Goal: Transaction & Acquisition: Purchase product/service

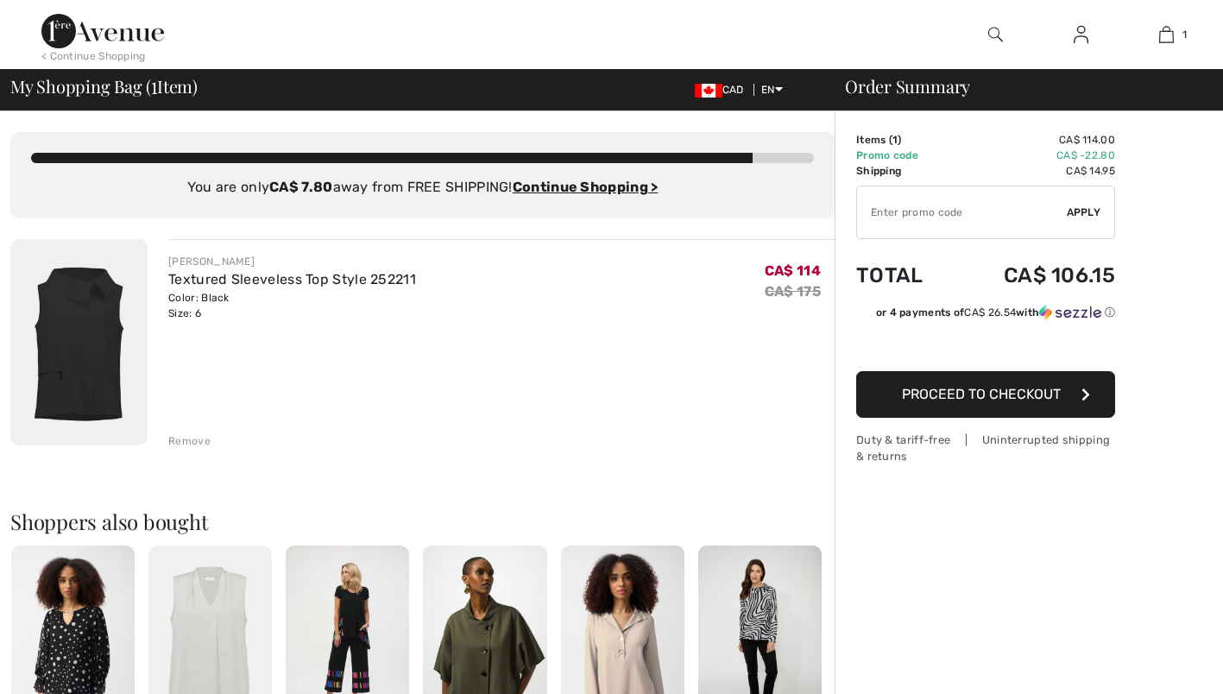
click at [118, 57] on div "< Continue Shopping" at bounding box center [93, 56] width 104 height 16
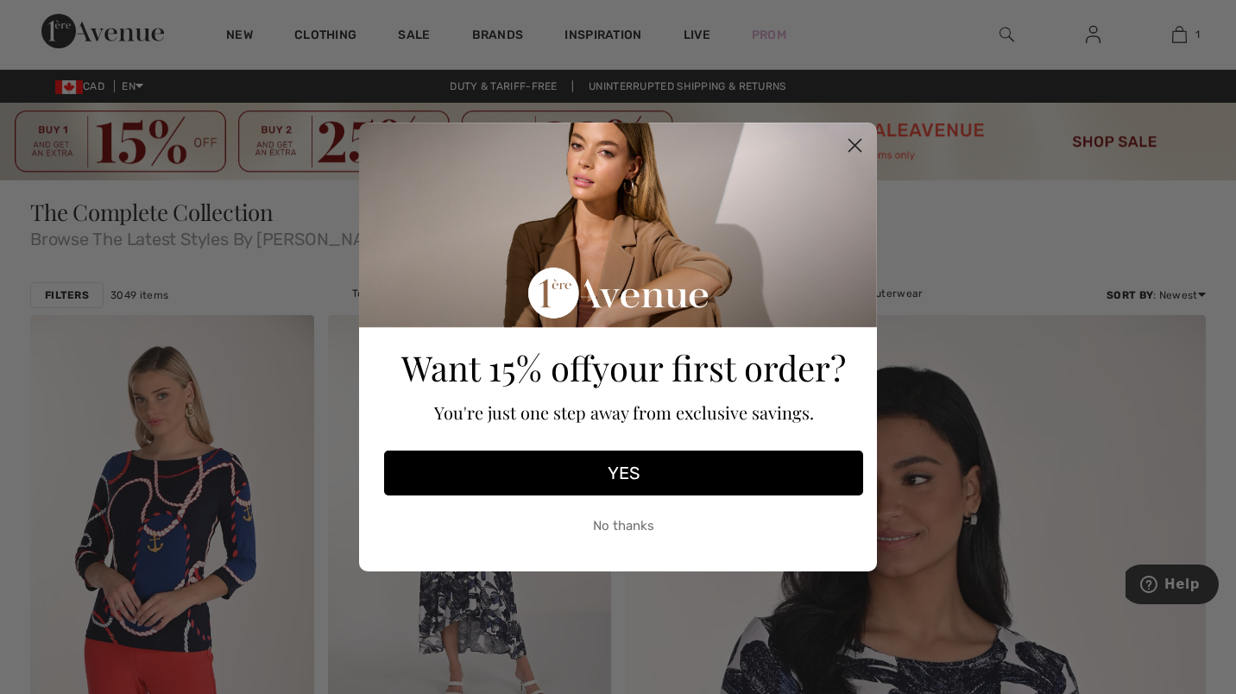
click at [859, 146] on circle "Close dialog" at bounding box center [855, 145] width 28 height 28
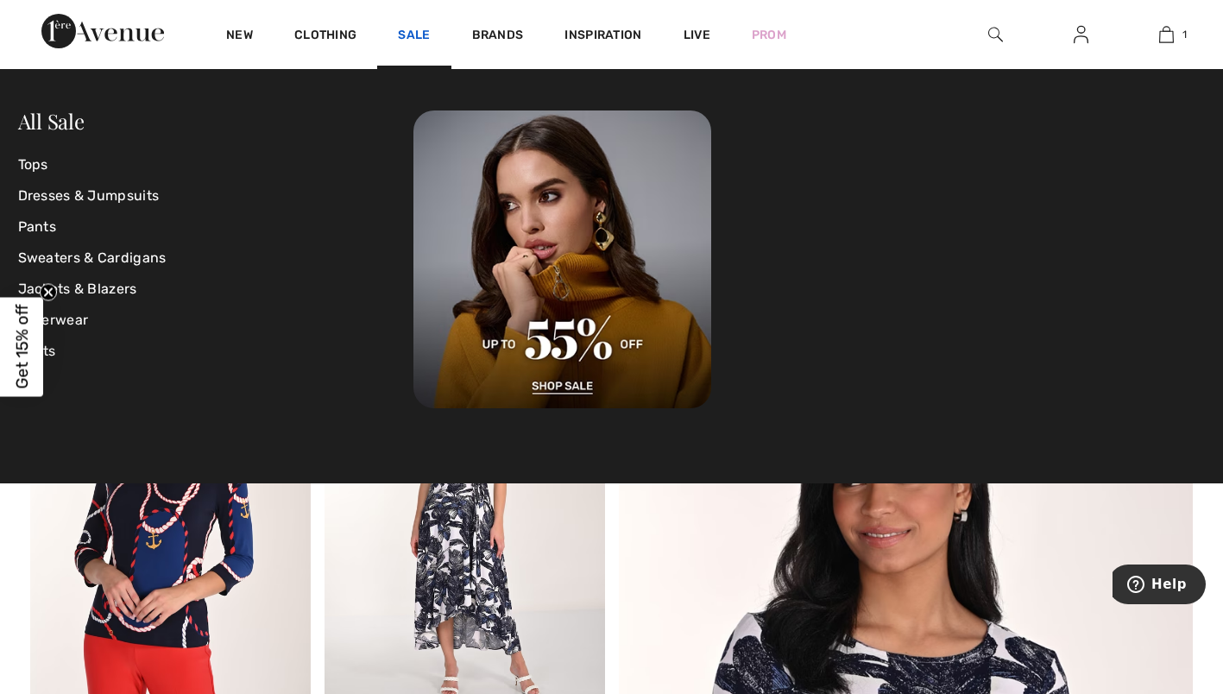
click at [413, 39] on link "Sale" at bounding box center [414, 37] width 32 height 18
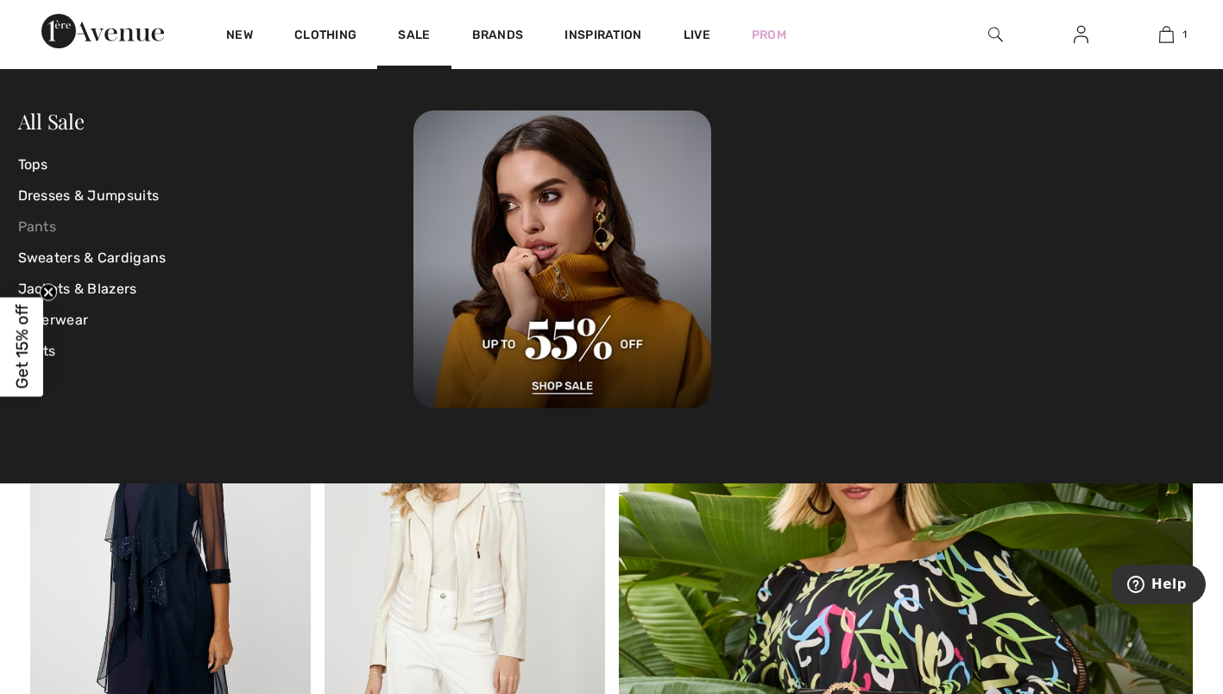
click at [34, 229] on link "Pants" at bounding box center [216, 226] width 396 height 31
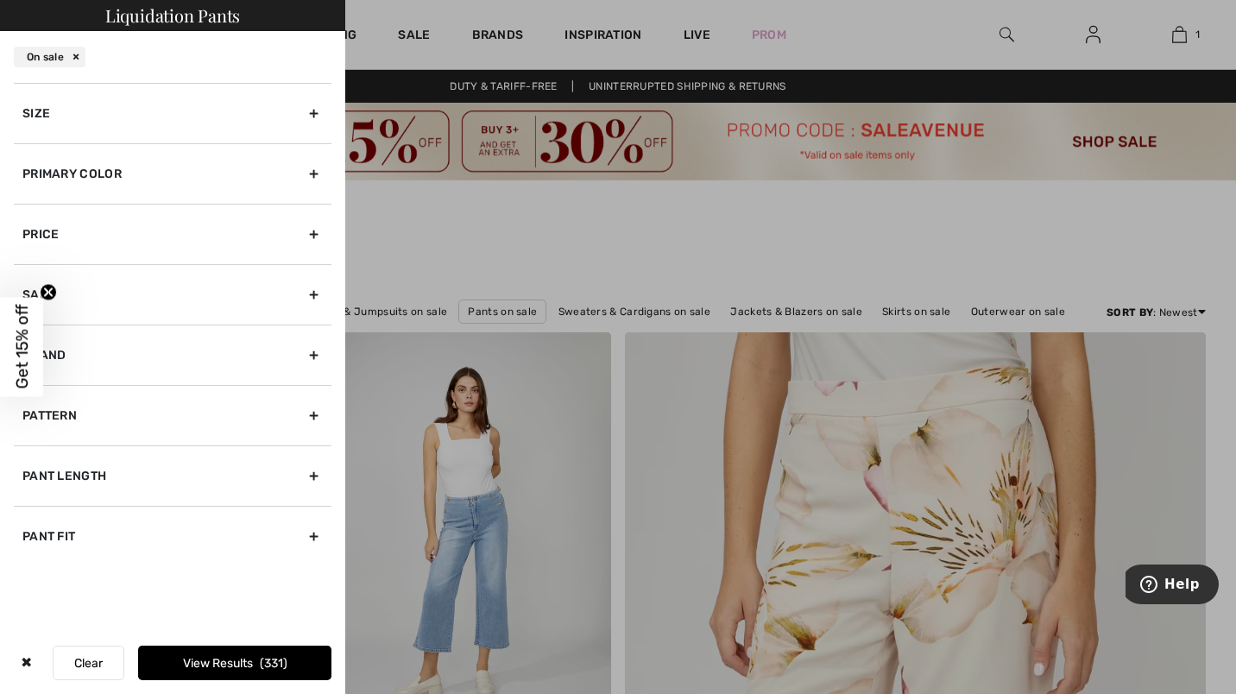
click at [311, 111] on div "Size" at bounding box center [173, 113] width 318 height 60
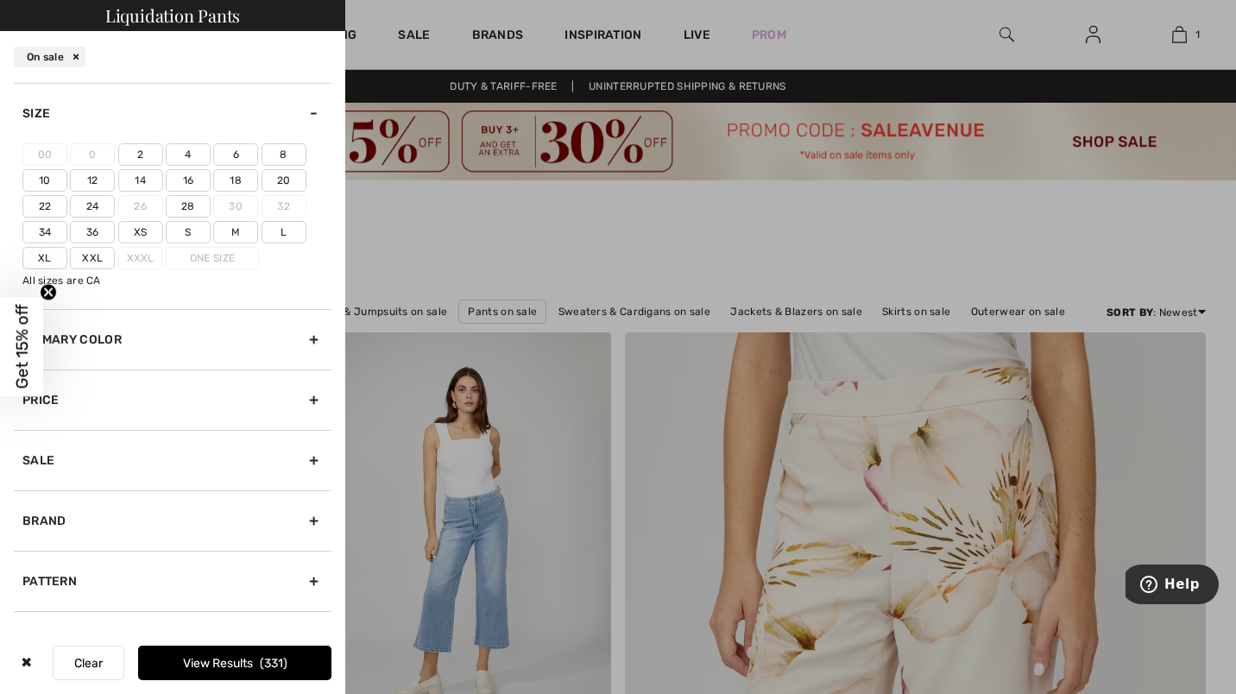
click at [234, 159] on label "6" at bounding box center [235, 154] width 45 height 22
click at [0, 0] on input"] "6" at bounding box center [0, 0] width 0 height 0
click at [197, 662] on button "View Results 132" at bounding box center [234, 663] width 193 height 35
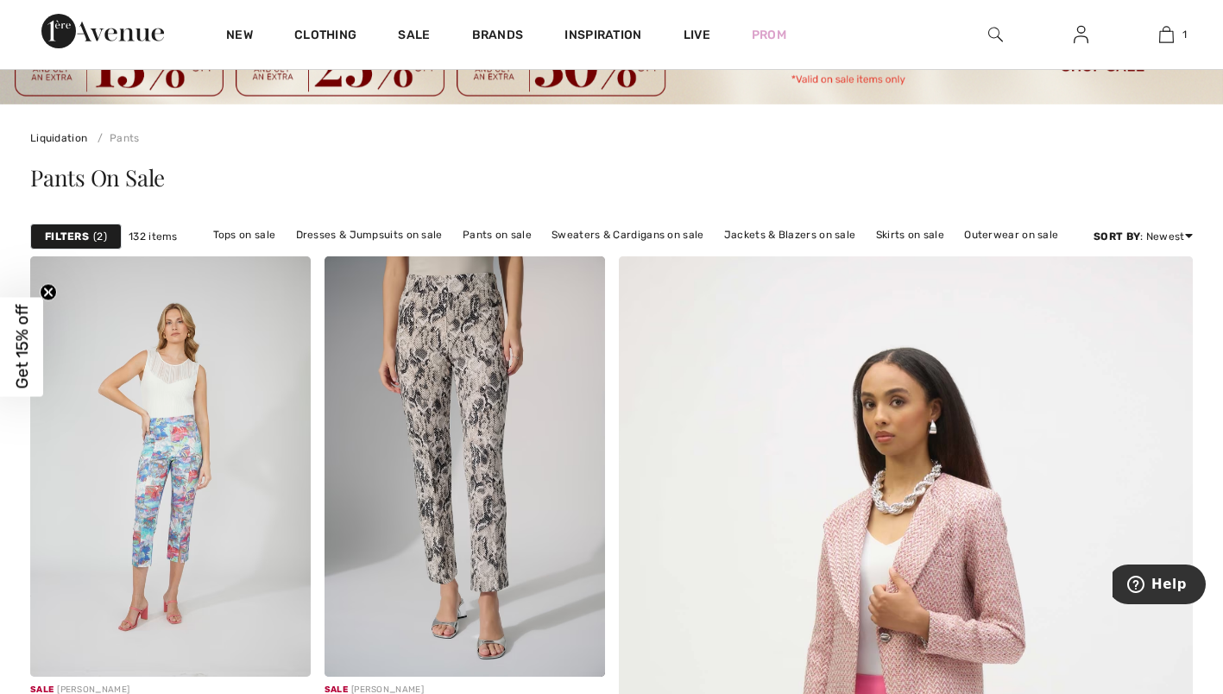
scroll to position [161, 0]
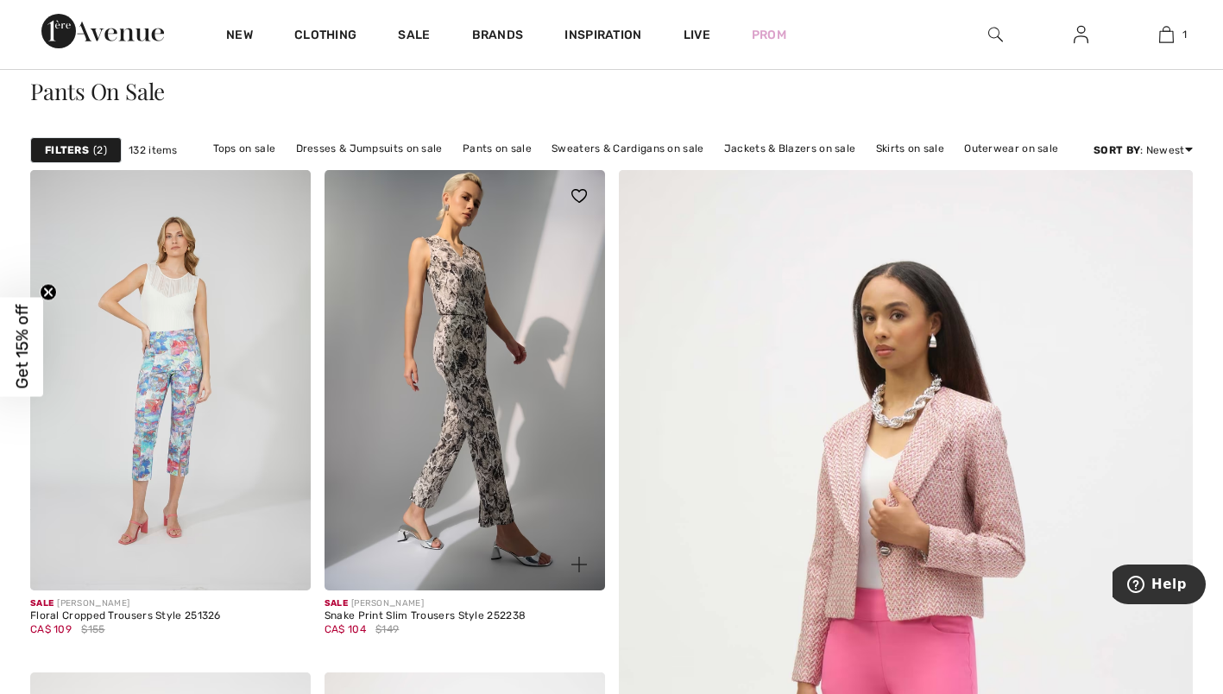
click at [482, 373] on img at bounding box center [465, 380] width 281 height 420
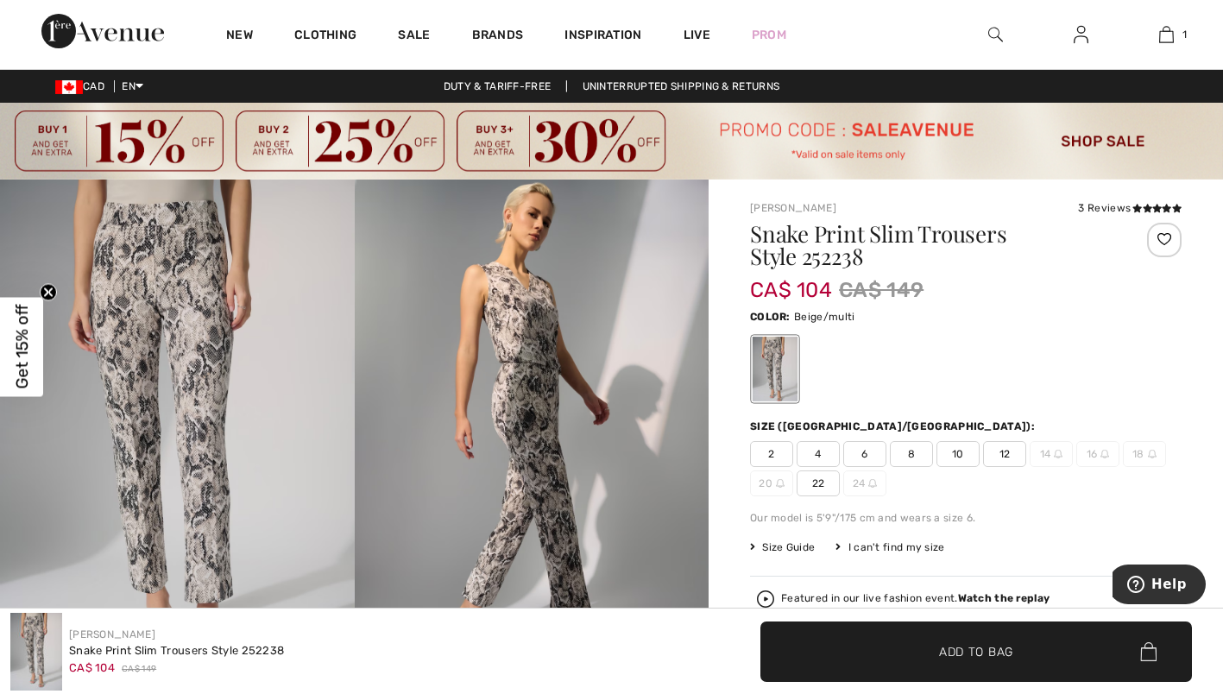
click at [870, 453] on span "6" at bounding box center [864, 454] width 43 height 26
click at [975, 646] on span "Add to Bag" at bounding box center [976, 651] width 74 height 18
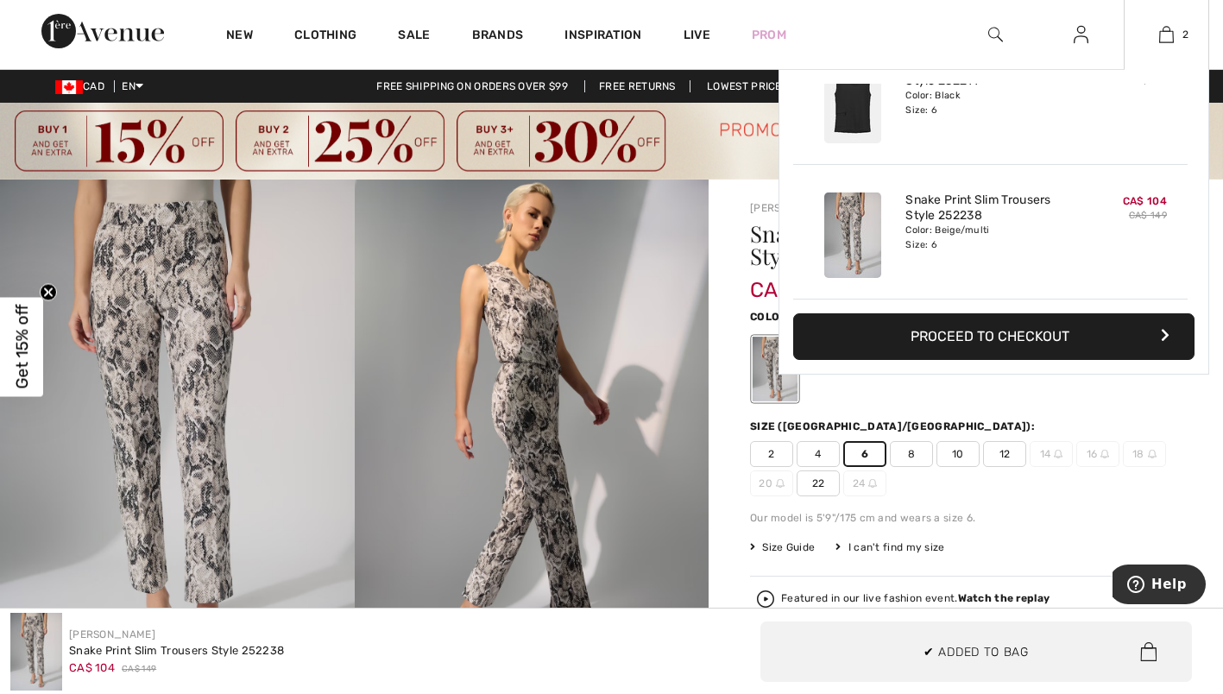
click at [918, 337] on button "Proceed to Checkout" at bounding box center [993, 336] width 401 height 47
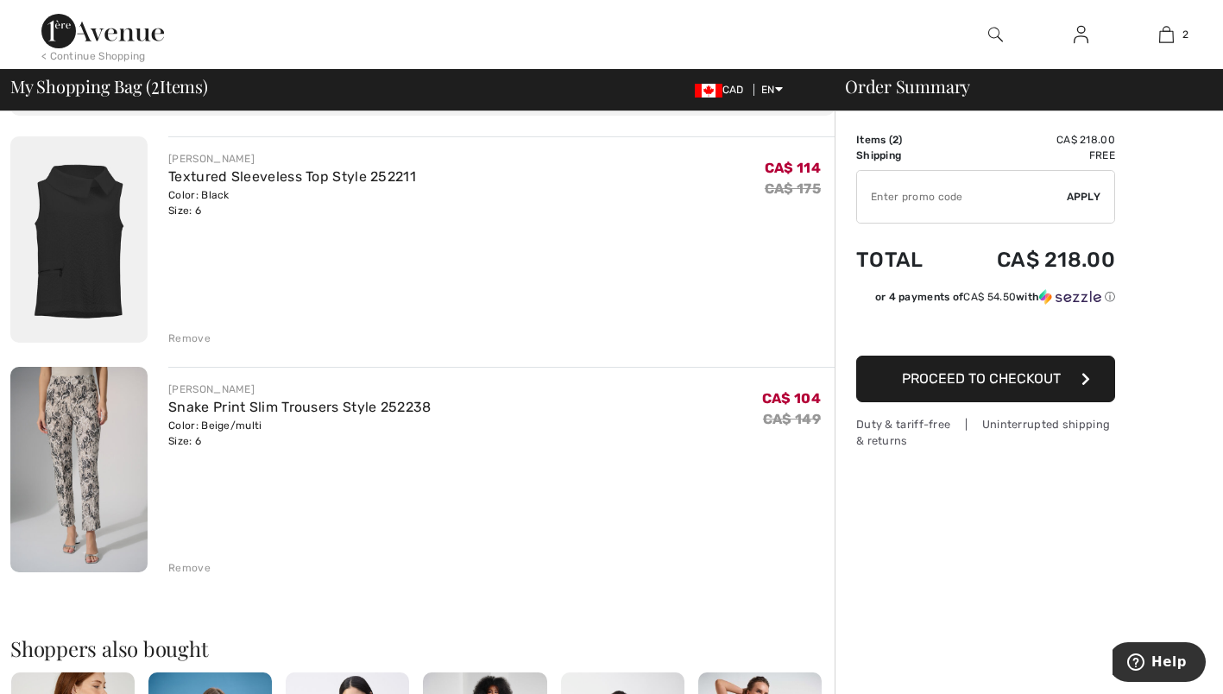
scroll to position [105, 0]
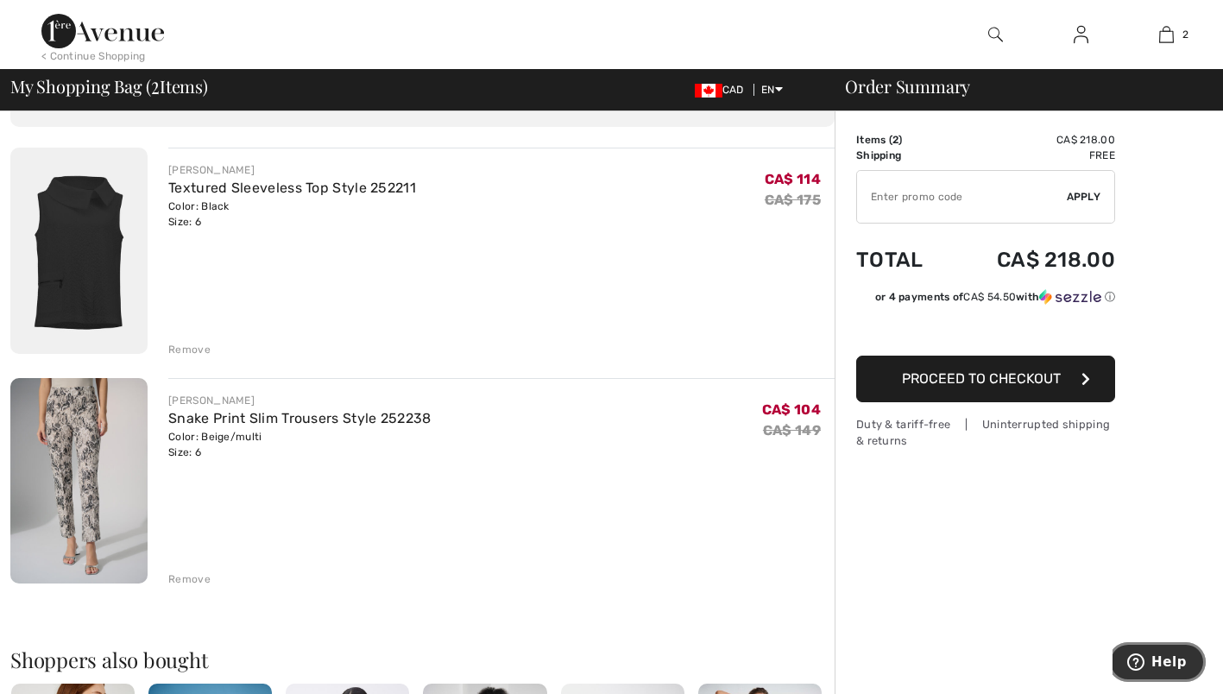
click at [1165, 665] on span "Help" at bounding box center [1168, 662] width 35 height 16
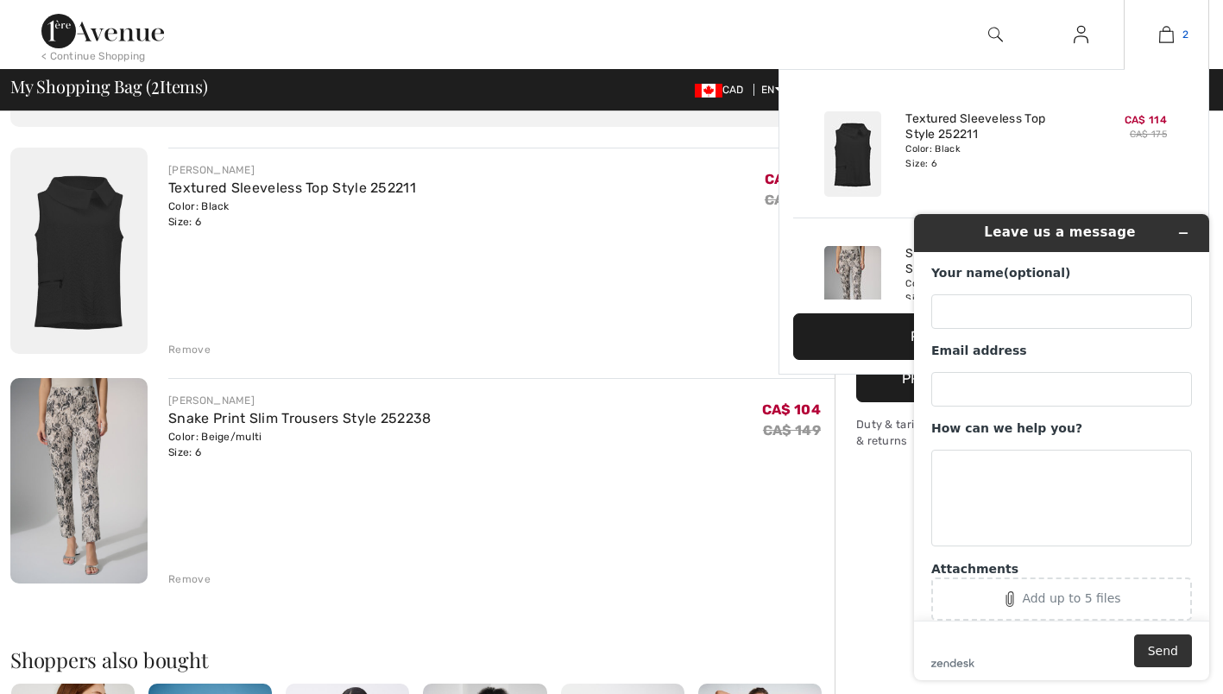
click at [1172, 33] on img at bounding box center [1166, 34] width 15 height 21
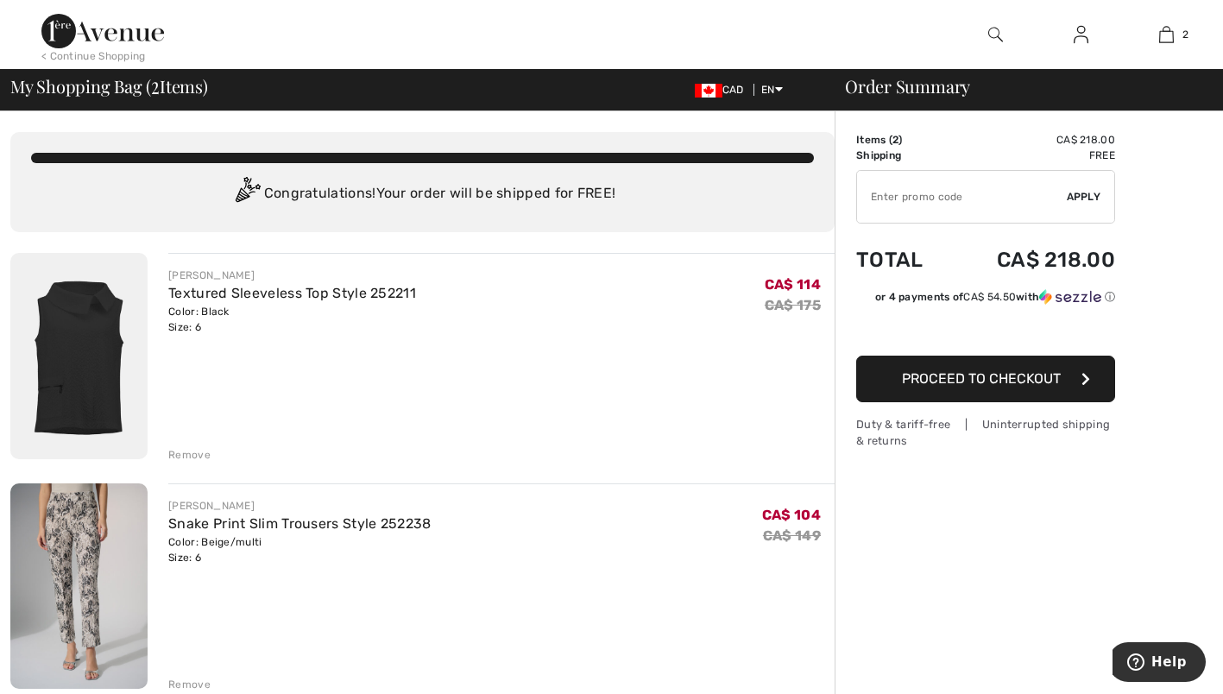
click at [121, 57] on div "< Continue Shopping" at bounding box center [93, 56] width 104 height 16
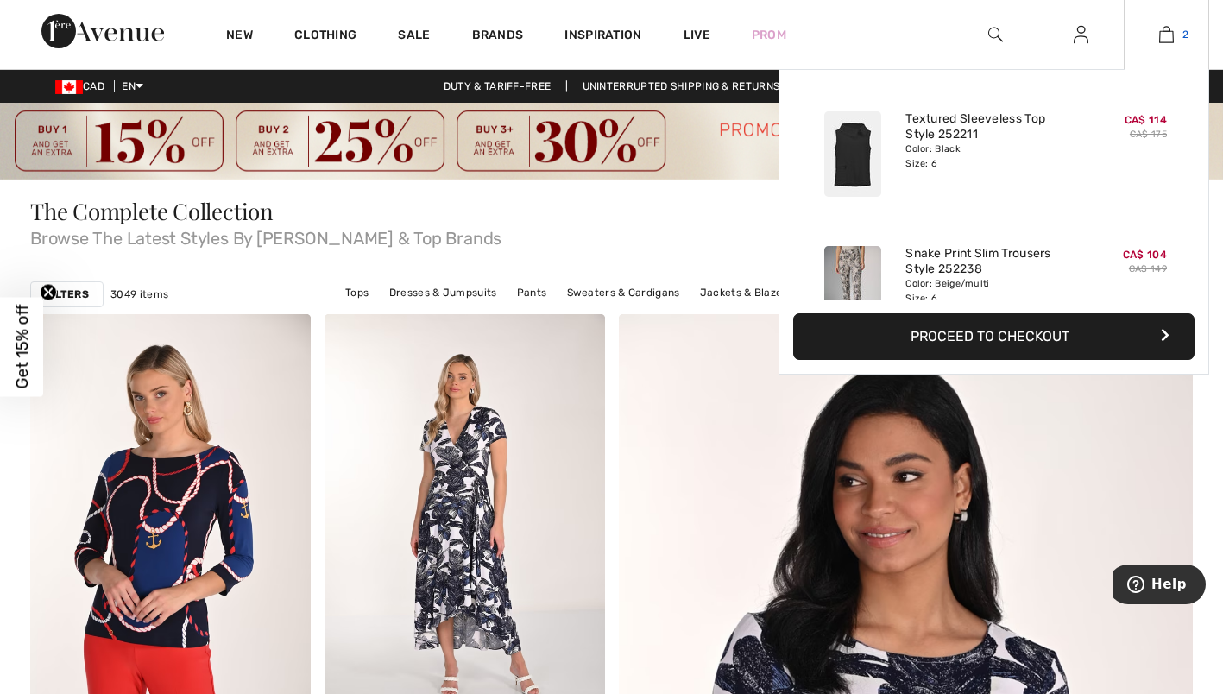
click at [1163, 41] on img at bounding box center [1166, 34] width 15 height 21
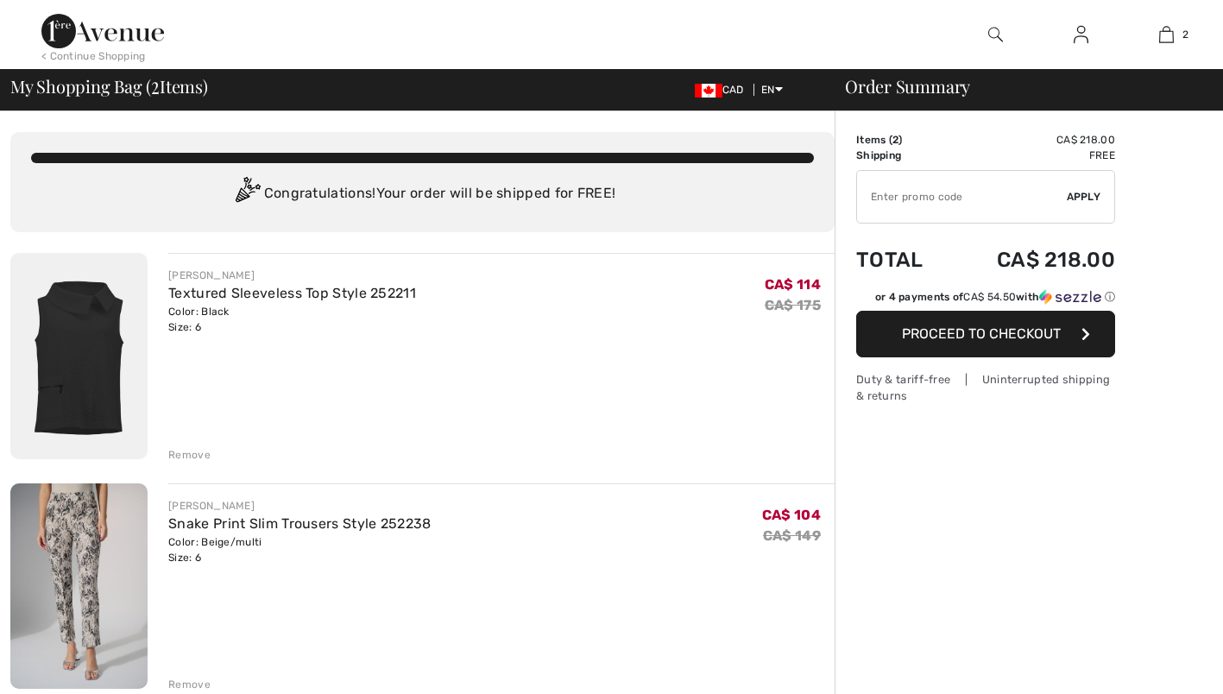
click at [934, 197] on input "TEXT" at bounding box center [962, 197] width 210 height 52
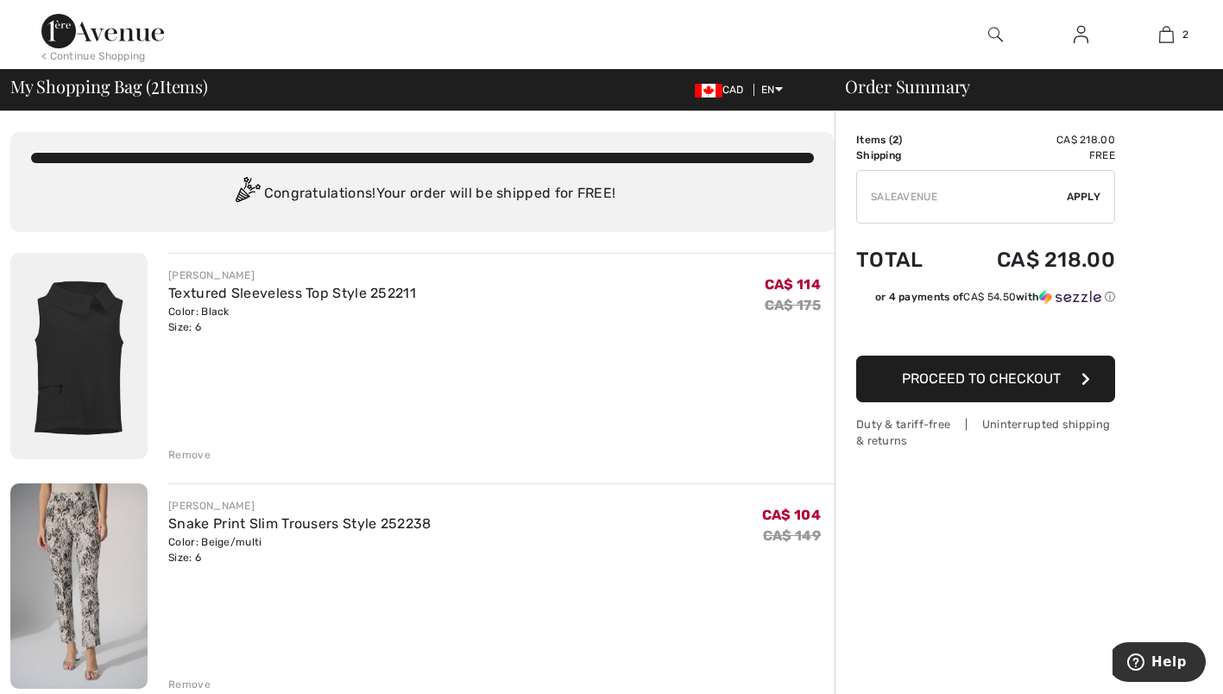
type input "SALEAVENUE"
click at [1074, 196] on span "Apply" at bounding box center [1084, 197] width 35 height 16
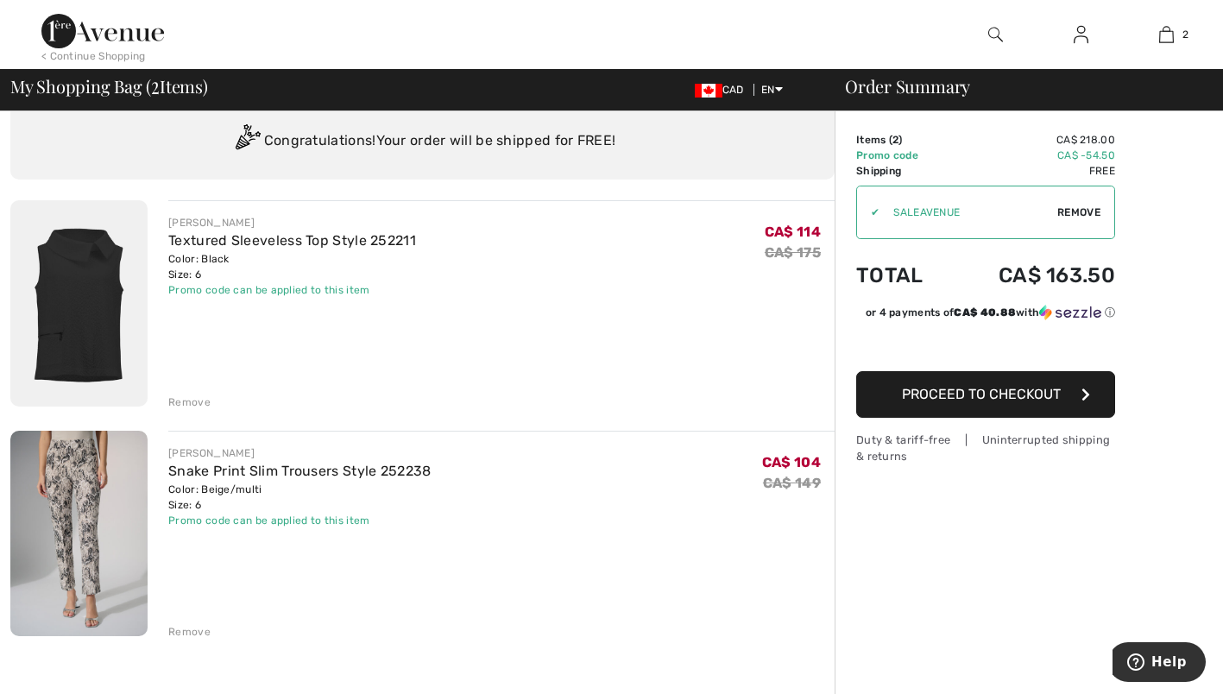
scroll to position [50, 0]
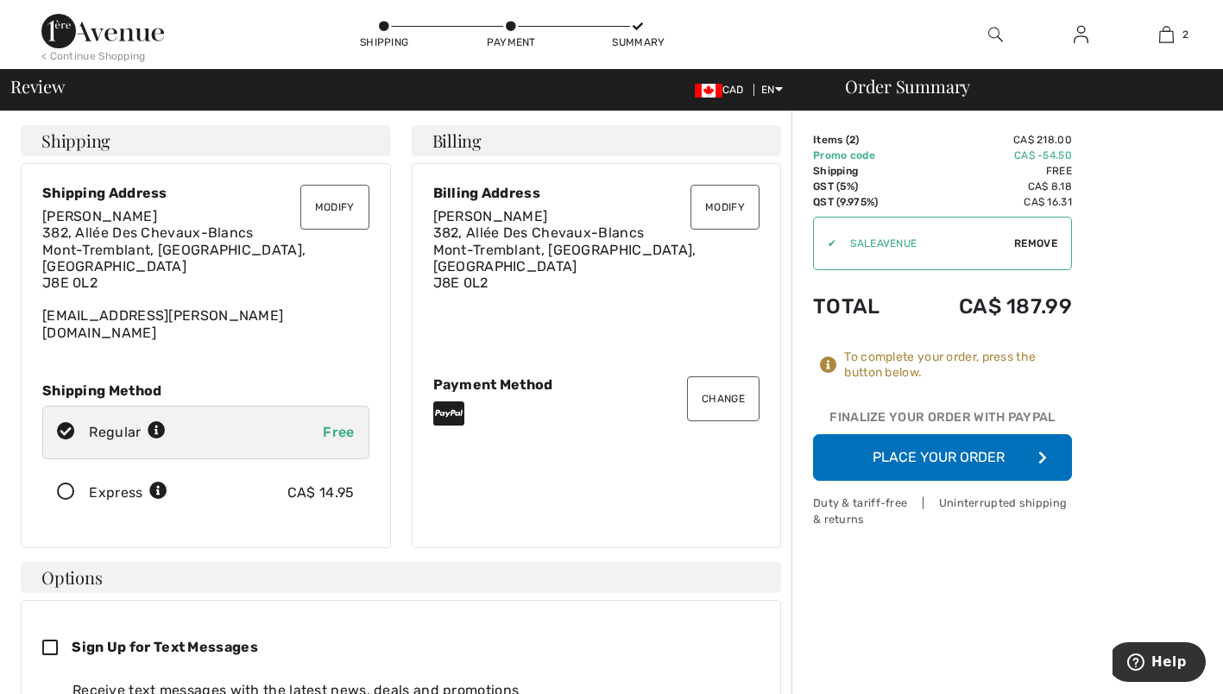
click at [917, 458] on button "Place Your Order" at bounding box center [942, 457] width 259 height 47
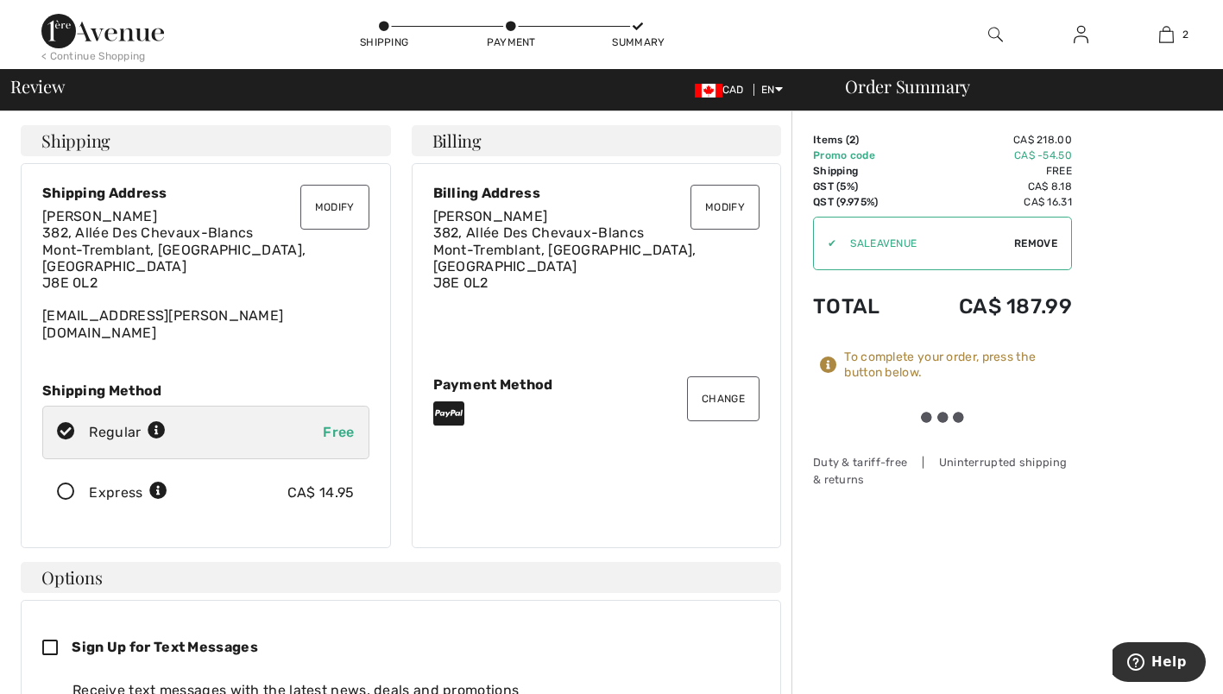
click at [911, 353] on div "To complete your order, press the button below." at bounding box center [958, 365] width 228 height 31
